Goal: Task Accomplishment & Management: Use online tool/utility

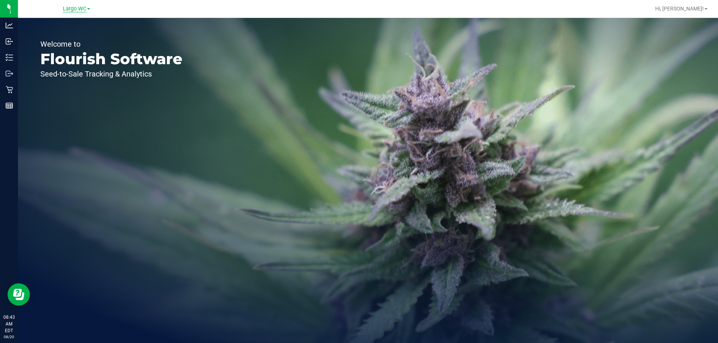
drag, startPoint x: 73, startPoint y: 6, endPoint x: 81, endPoint y: 10, distance: 9.6
click at [73, 6] on span "Largo WC" at bounding box center [75, 9] width 24 height 7
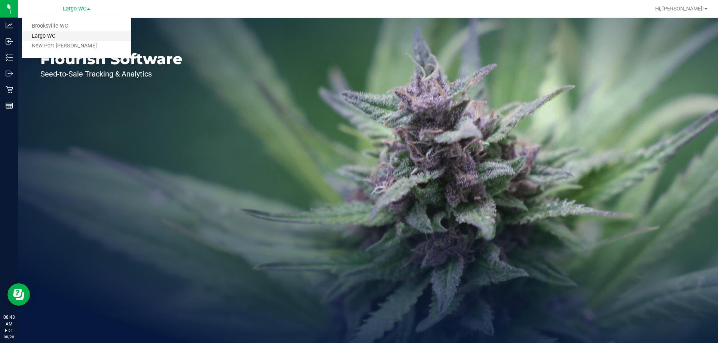
click at [49, 40] on link "Largo WC" at bounding box center [76, 36] width 109 height 10
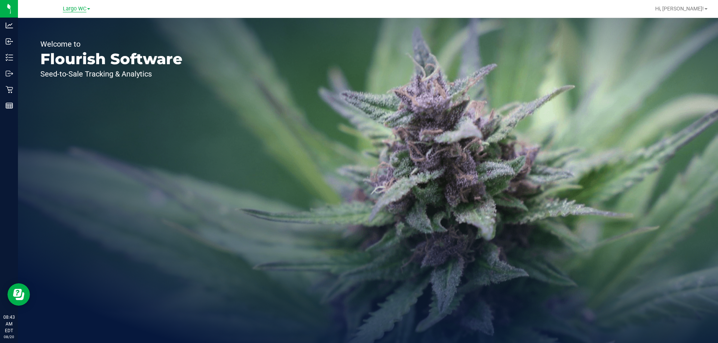
click at [83, 8] on span "Largo WC" at bounding box center [75, 9] width 24 height 7
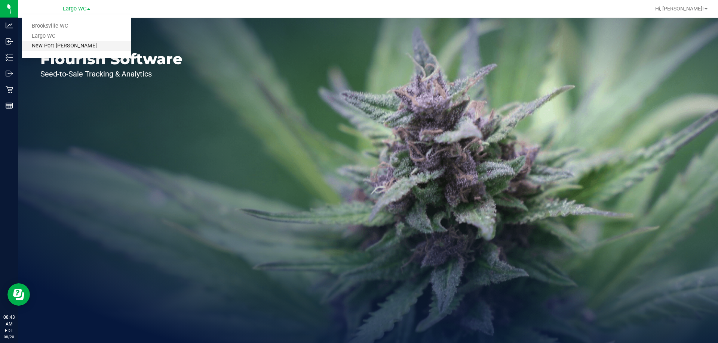
click at [63, 44] on link "New Port [PERSON_NAME]" at bounding box center [76, 46] width 109 height 10
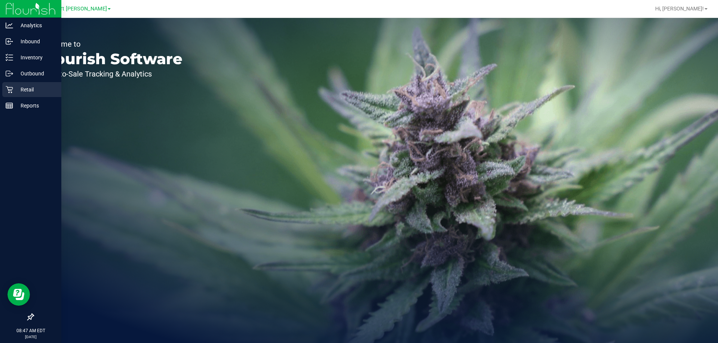
click at [13, 88] on p "Retail" at bounding box center [35, 89] width 45 height 9
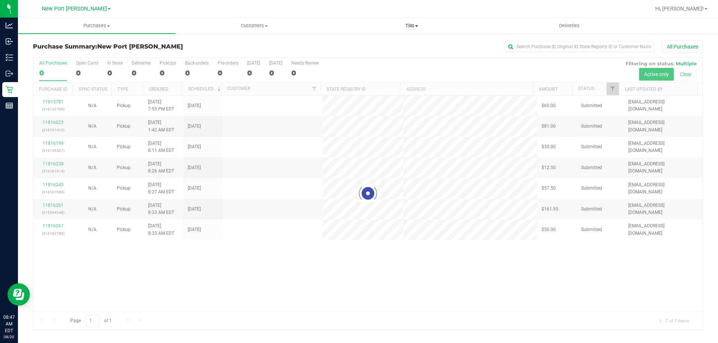
click at [410, 25] on span "Tills" at bounding box center [411, 25] width 157 height 7
click at [376, 43] on span "Manage tills" at bounding box center [358, 45] width 50 height 6
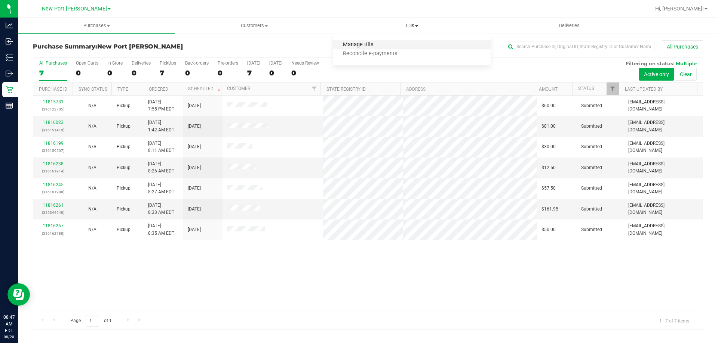
click at [367, 43] on span "Manage tills" at bounding box center [358, 45] width 50 height 6
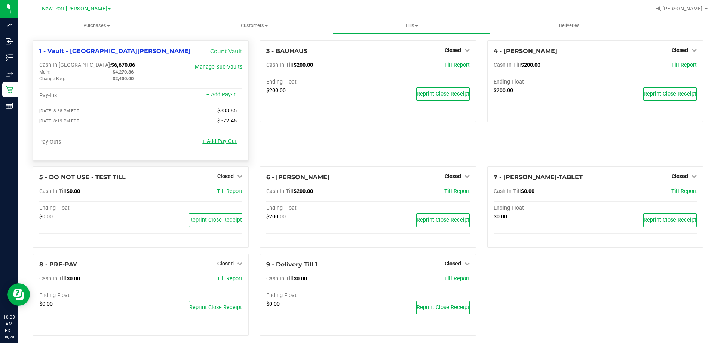
click at [218, 145] on link "+ Add Pay-Out" at bounding box center [219, 141] width 34 height 6
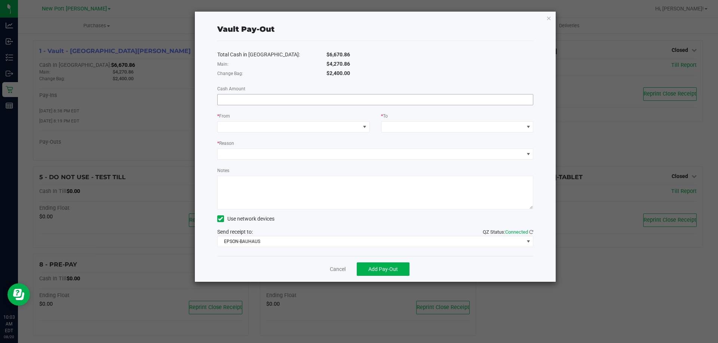
click at [300, 99] on input at bounding box center [375, 100] width 315 height 10
type input "$4,270.86"
click at [342, 126] on span at bounding box center [289, 127] width 142 height 10
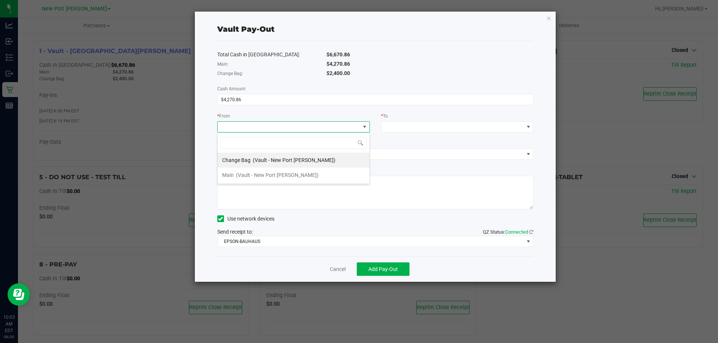
scroll to position [11, 152]
click at [279, 175] on span "(Vault - New Port [PERSON_NAME])" at bounding box center [277, 175] width 83 height 6
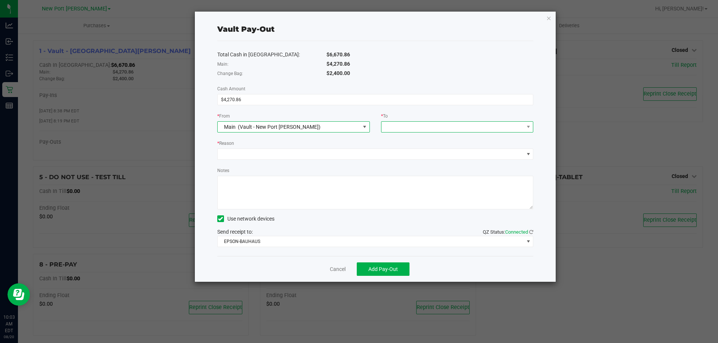
click at [407, 126] on span at bounding box center [452, 127] width 142 height 10
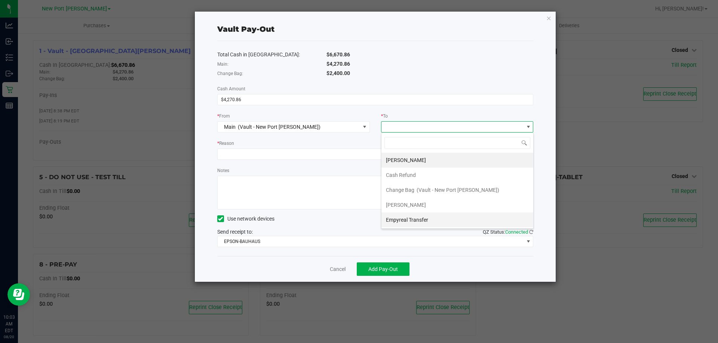
click at [413, 220] on span "Empyreal Transfer" at bounding box center [407, 220] width 42 height 6
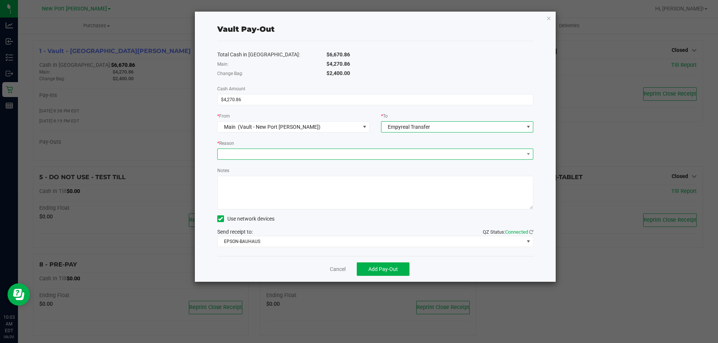
click at [311, 157] on span at bounding box center [371, 154] width 306 height 10
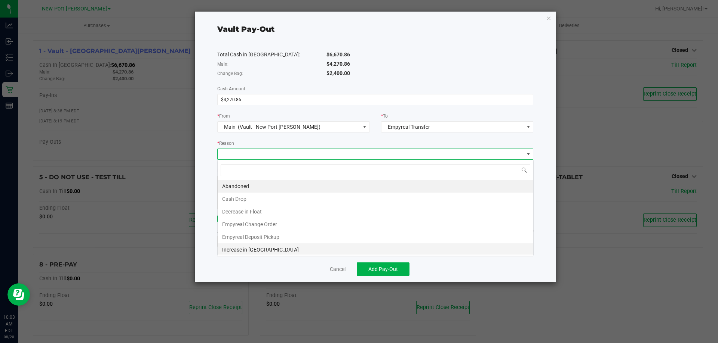
scroll to position [11, 316]
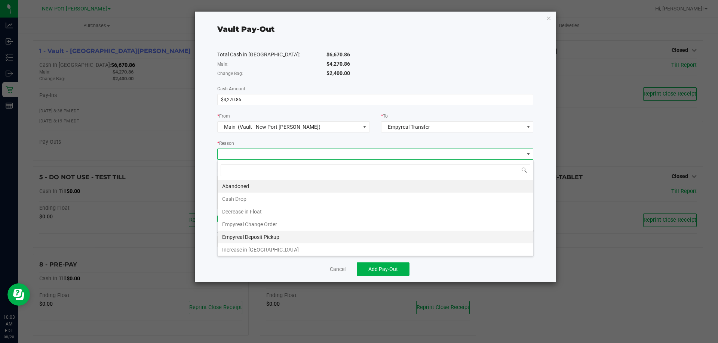
click at [241, 235] on li "Empyreal Deposit Pickup" at bounding box center [375, 237] width 315 height 13
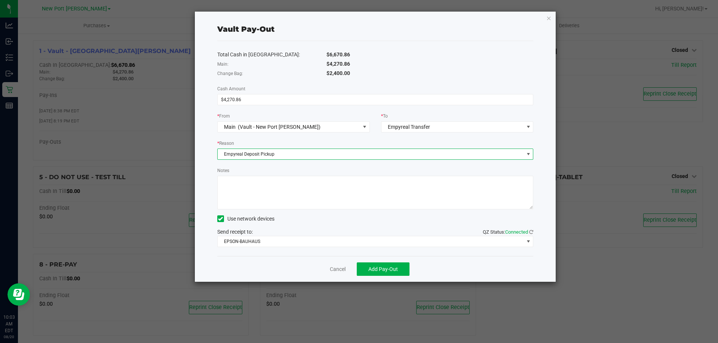
click at [257, 185] on textarea "Notes" at bounding box center [375, 193] width 316 height 34
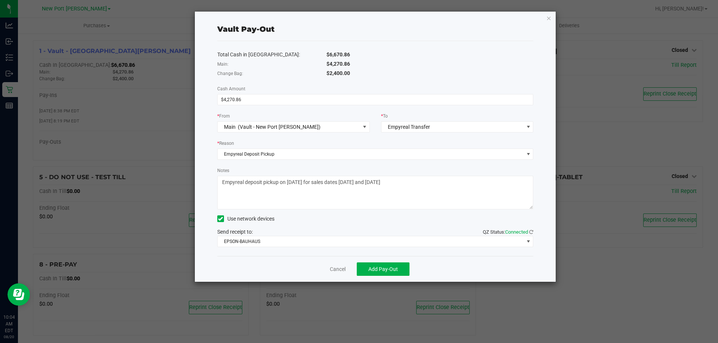
click at [354, 185] on textarea "Notes" at bounding box center [375, 193] width 316 height 34
type textarea "Empyreal deposit pickup on [DATE] for sales dates [DATE] and [DATE]"
click at [281, 237] on span "EPSON-BAUHAUS" at bounding box center [371, 242] width 306 height 10
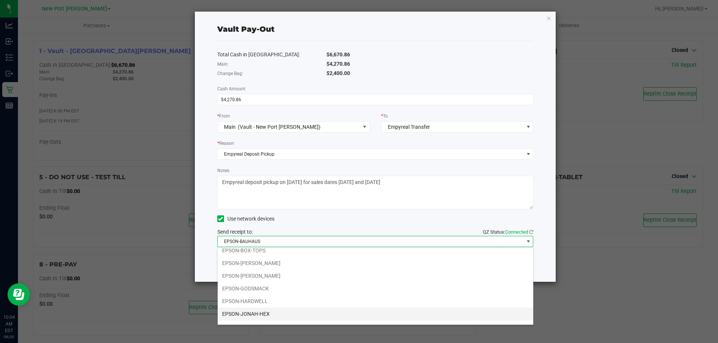
scroll to position [27, 0]
click at [266, 317] on li "EPSON-LED-ZEPPLIN" at bounding box center [375, 317] width 315 height 13
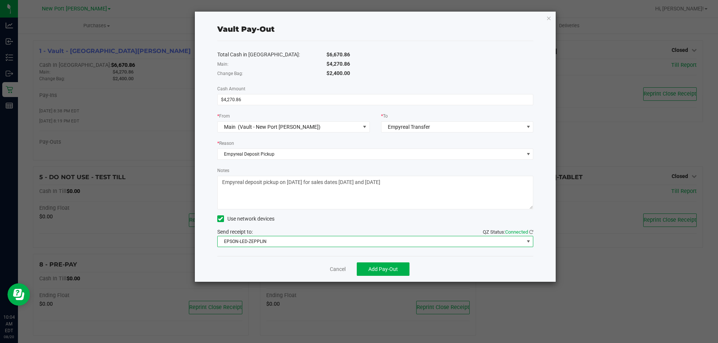
click at [483, 264] on div "Cancel Add Pay-Out" at bounding box center [375, 269] width 316 height 26
click at [282, 71] on div "Change Bag:" at bounding box center [266, 74] width 109 height 8
click at [395, 269] on span "Add Pay-Out" at bounding box center [383, 269] width 30 height 6
